Goal: Information Seeking & Learning: Check status

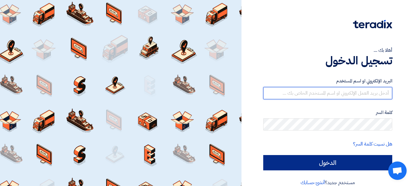
type input "[EMAIL_ADDRESS][DOMAIN_NAME]"
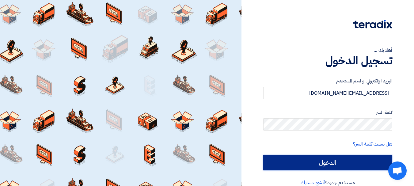
click at [292, 164] on input "الدخول" at bounding box center [327, 162] width 129 height 15
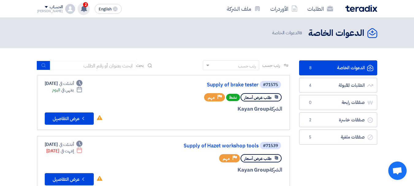
click at [81, 7] on icon at bounding box center [84, 8] width 7 height 7
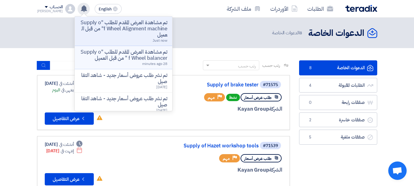
click at [91, 58] on p "تم مشاهدة العرض المقدم للطلب "Supply of Wheel balancer " من قبل العميل" at bounding box center [124, 55] width 88 height 12
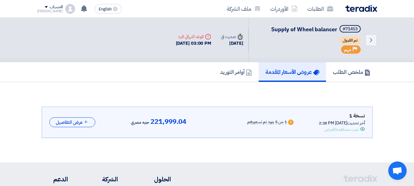
scroll to position [29, 0]
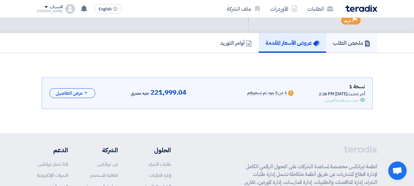
click at [347, 40] on h5 "ملخص الطلب" at bounding box center [351, 42] width 38 height 7
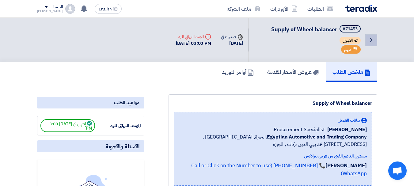
click at [373, 38] on icon "Back" at bounding box center [370, 39] width 7 height 7
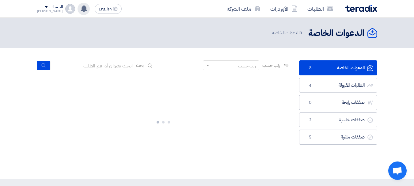
click at [81, 6] on icon at bounding box center [84, 8] width 7 height 7
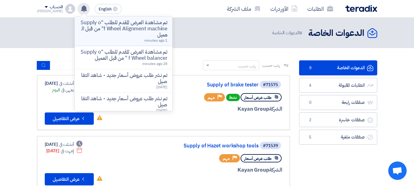
click at [112, 28] on p "تم مشاهدة العرض المقدم للطلب "Supply of Wheel Alignment machine" من قبل العميل" at bounding box center [124, 29] width 88 height 18
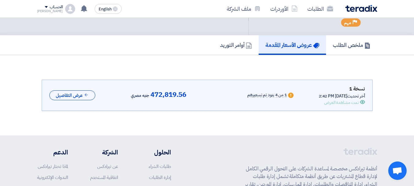
scroll to position [36, 0]
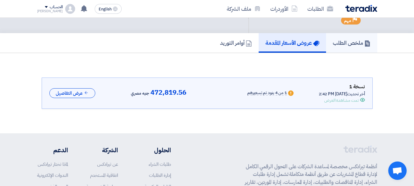
click at [354, 48] on link "ملخص الطلب" at bounding box center [351, 43] width 51 height 20
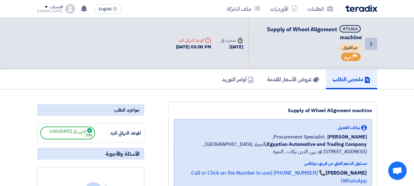
click at [370, 41] on icon "Back" at bounding box center [370, 43] width 7 height 7
